Goal: Find specific page/section: Find specific page/section

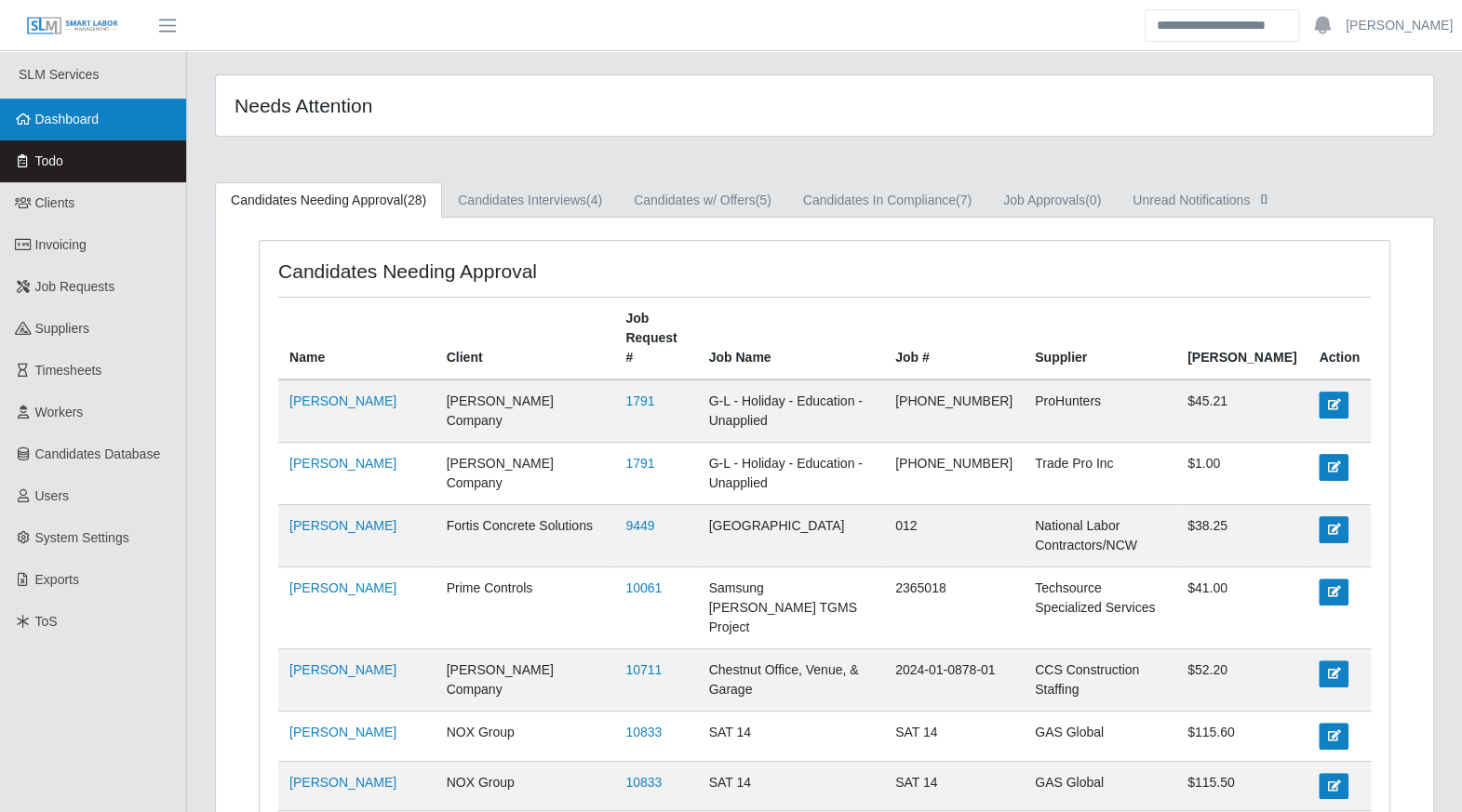
click at [37, 117] on span "Dashboard" at bounding box center [68, 118] width 65 height 15
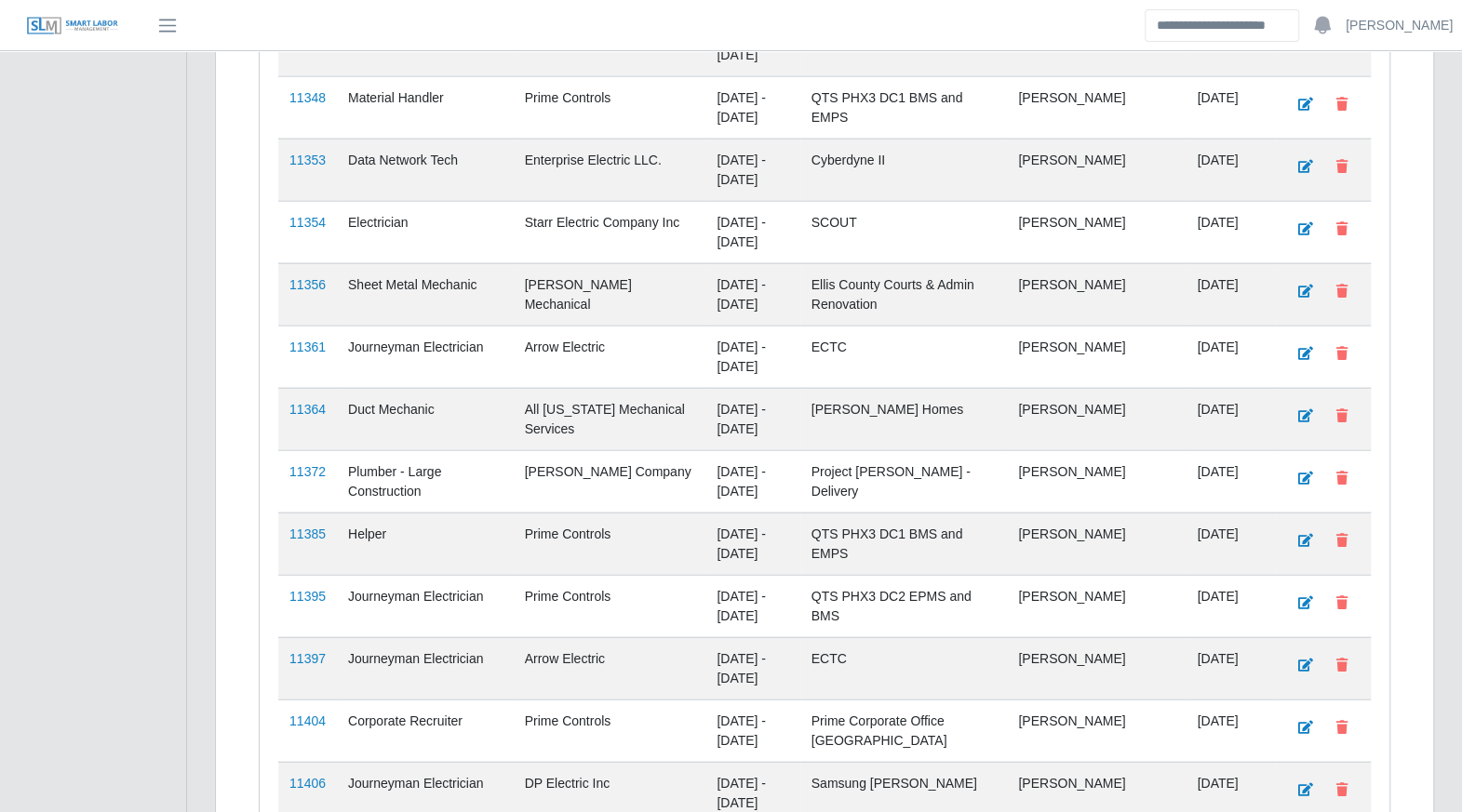
scroll to position [2957, 0]
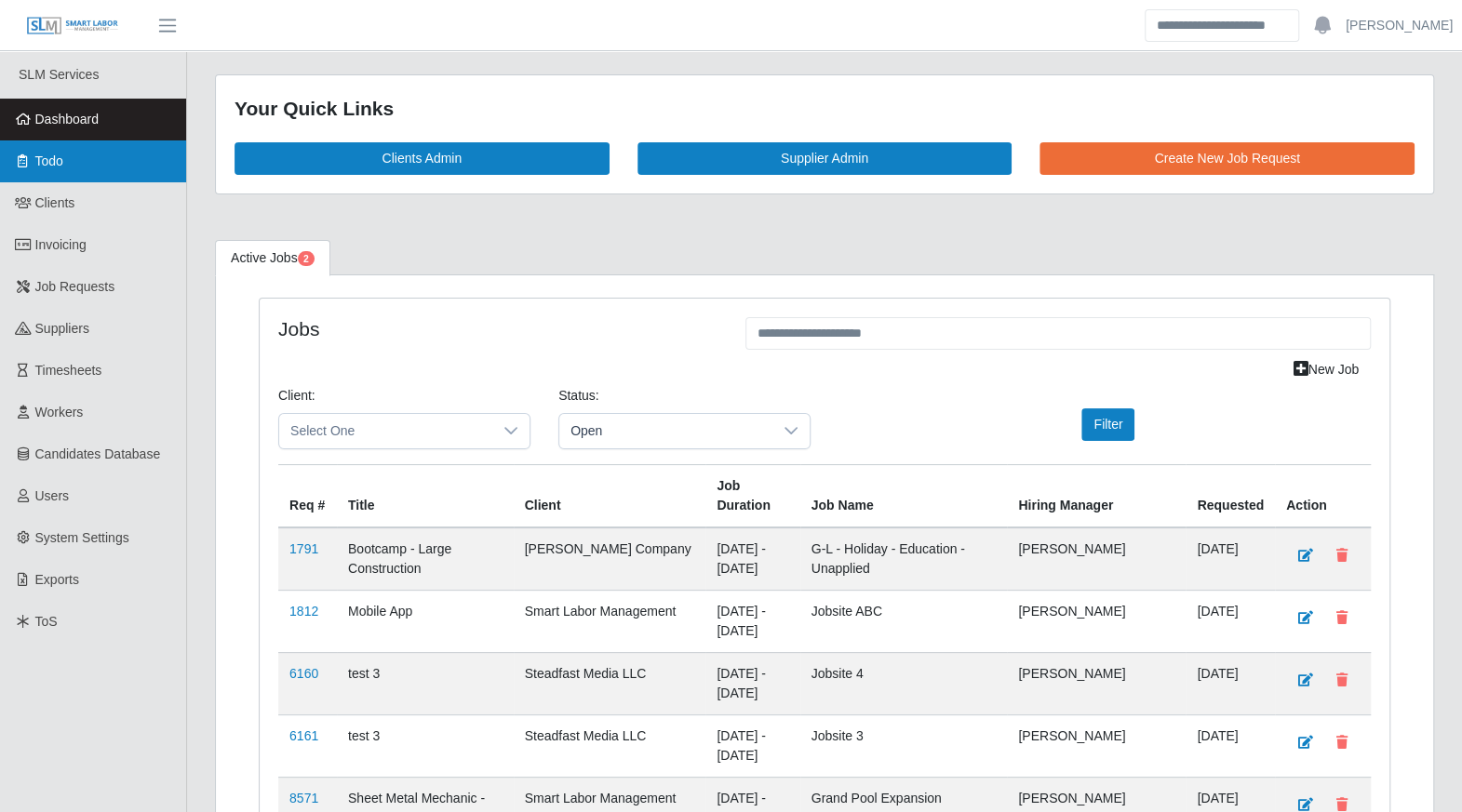
click at [106, 169] on link "Todo" at bounding box center [93, 161] width 186 height 42
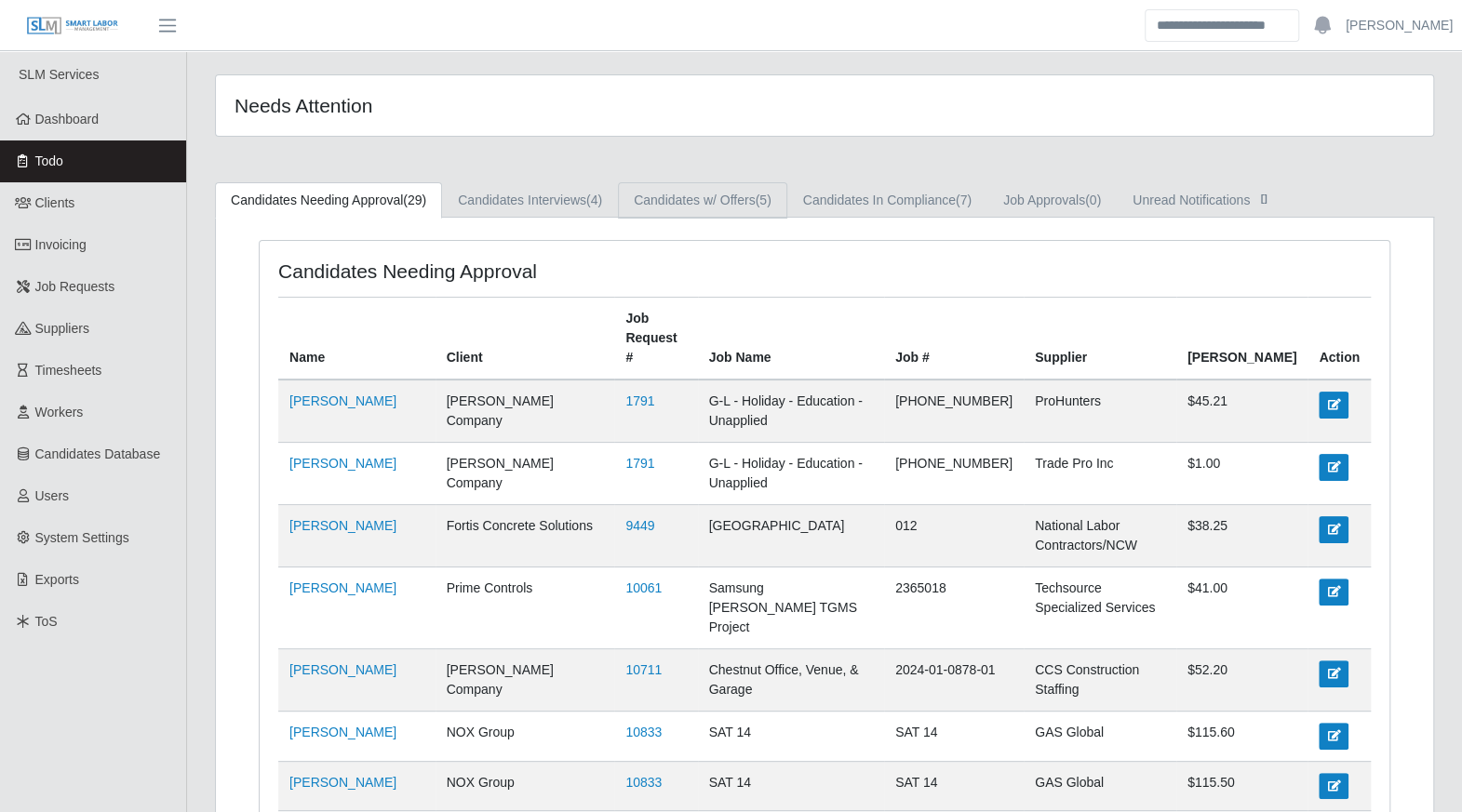
click at [693, 216] on link "Candidates w/ Offers (5)" at bounding box center [702, 200] width 169 height 36
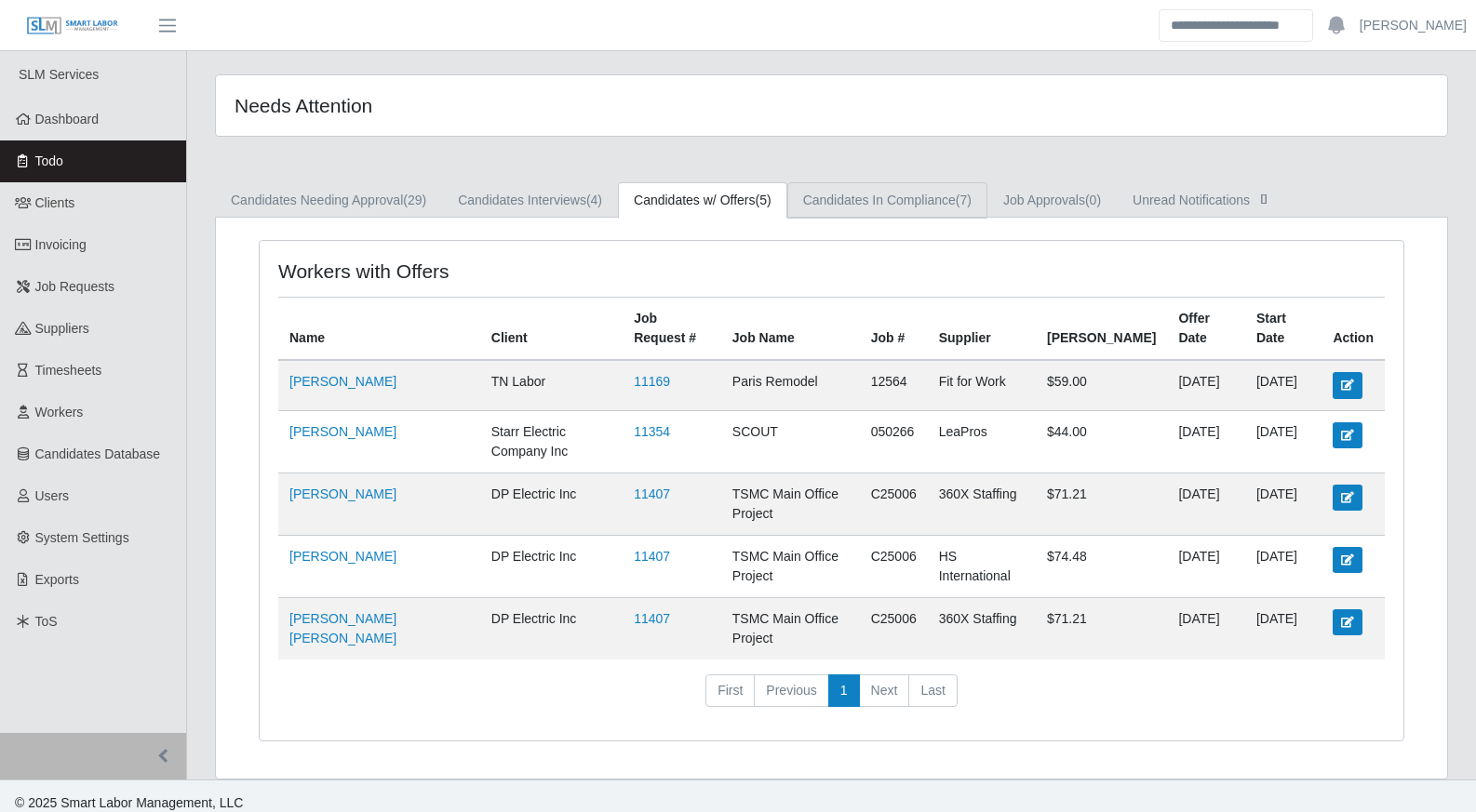
click at [898, 217] on link "Candidates In Compliance (7)" at bounding box center [888, 200] width 200 height 36
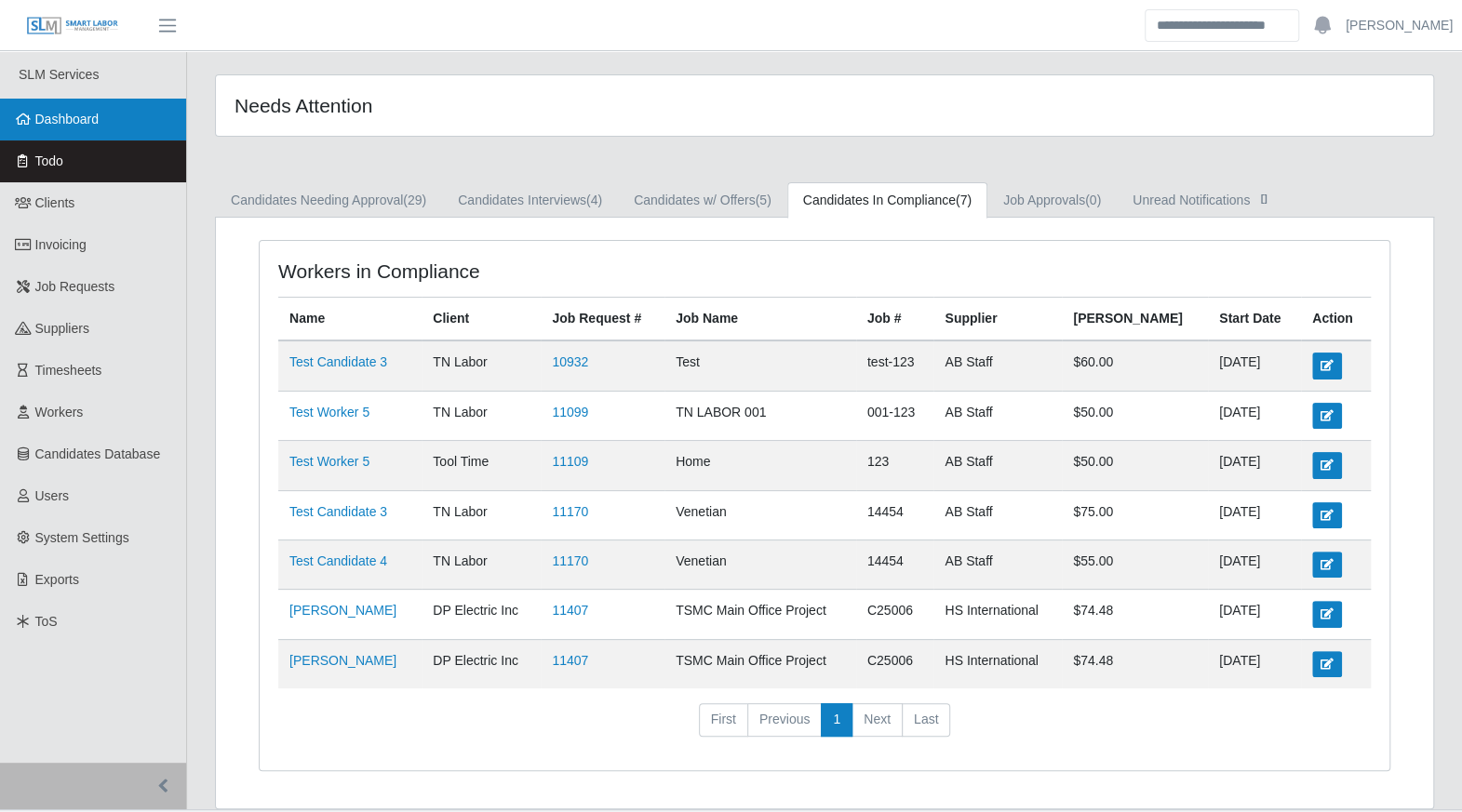
click at [91, 126] on span "Dashboard" at bounding box center [68, 118] width 65 height 15
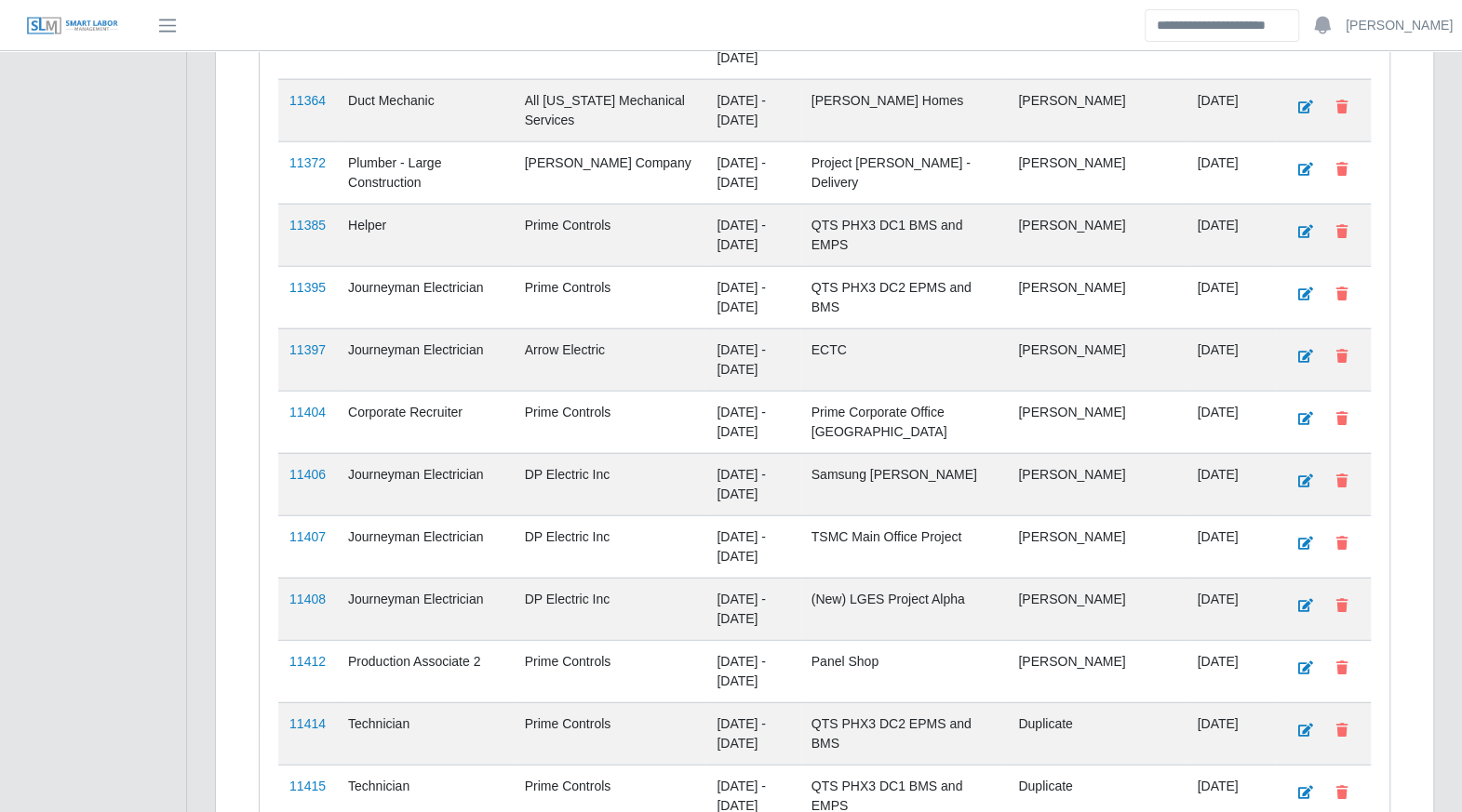
scroll to position [2957, 0]
